Goal: Book appointment/travel/reservation

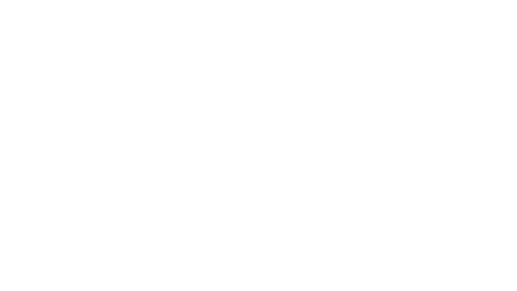
select select "**"
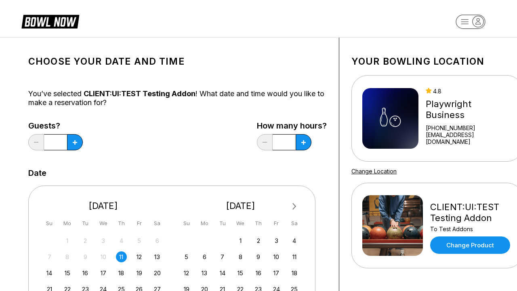
scroll to position [282, 0]
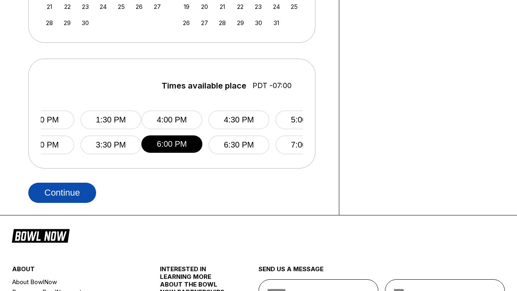
click at [64, 192] on button "Continue" at bounding box center [62, 193] width 68 height 20
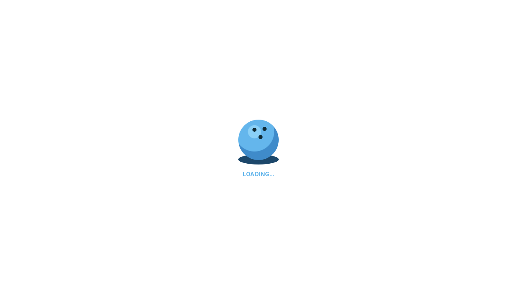
select select "**"
